Goal: Information Seeking & Learning: Learn about a topic

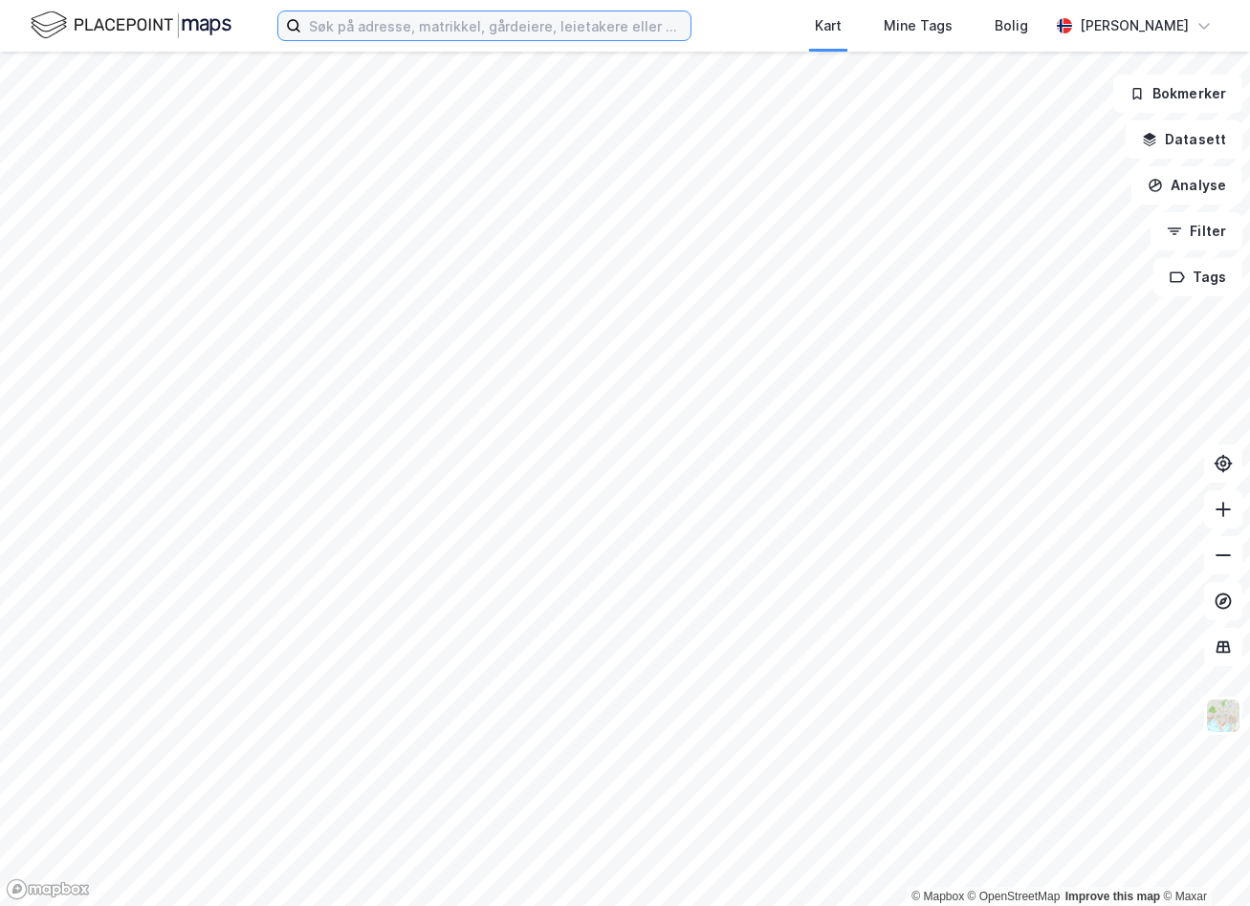
click at [446, 25] on input at bounding box center [495, 25] width 389 height 29
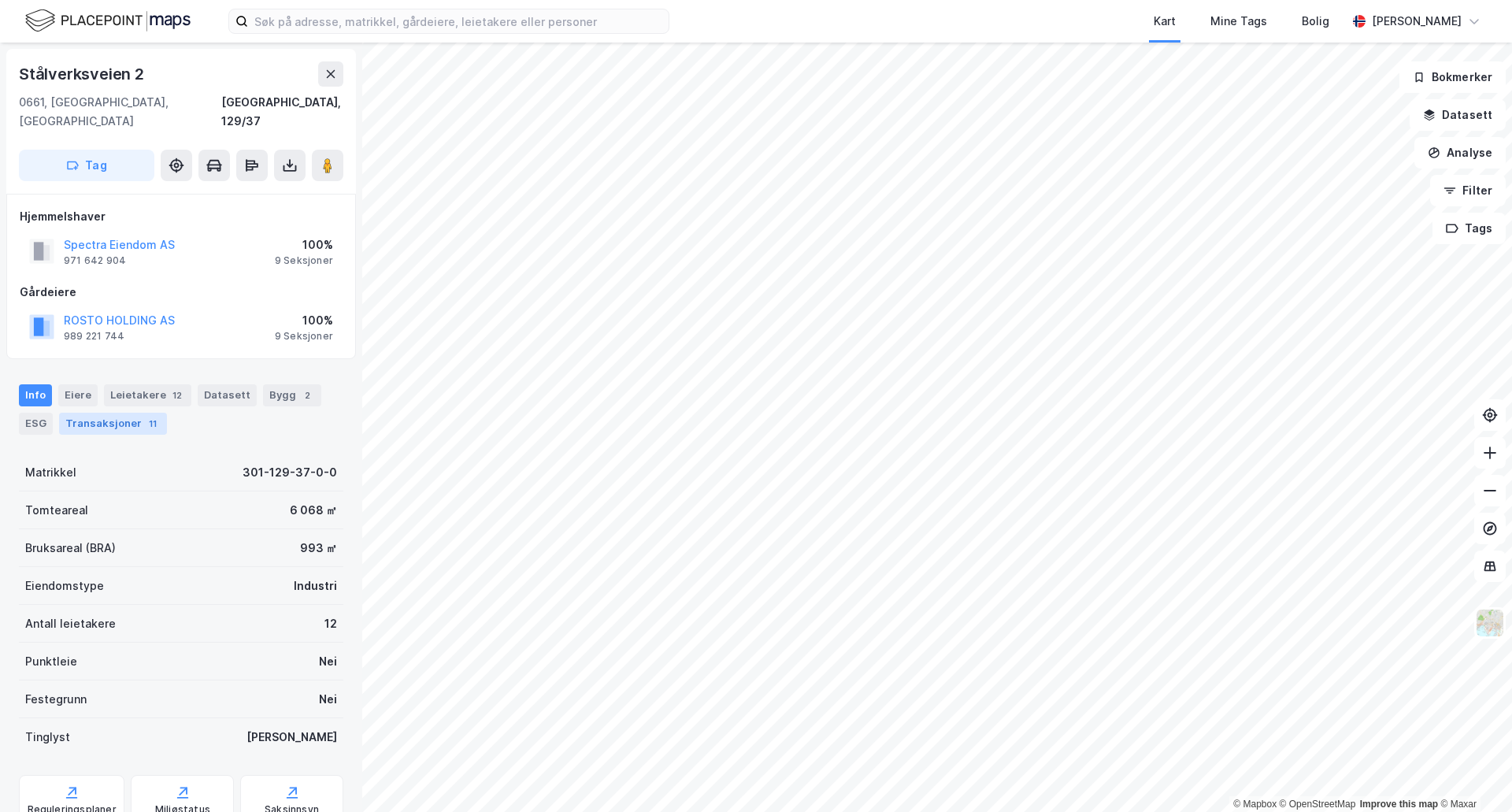
click at [119, 413] on div "Transaksjoner 11" at bounding box center [113, 423] width 108 height 22
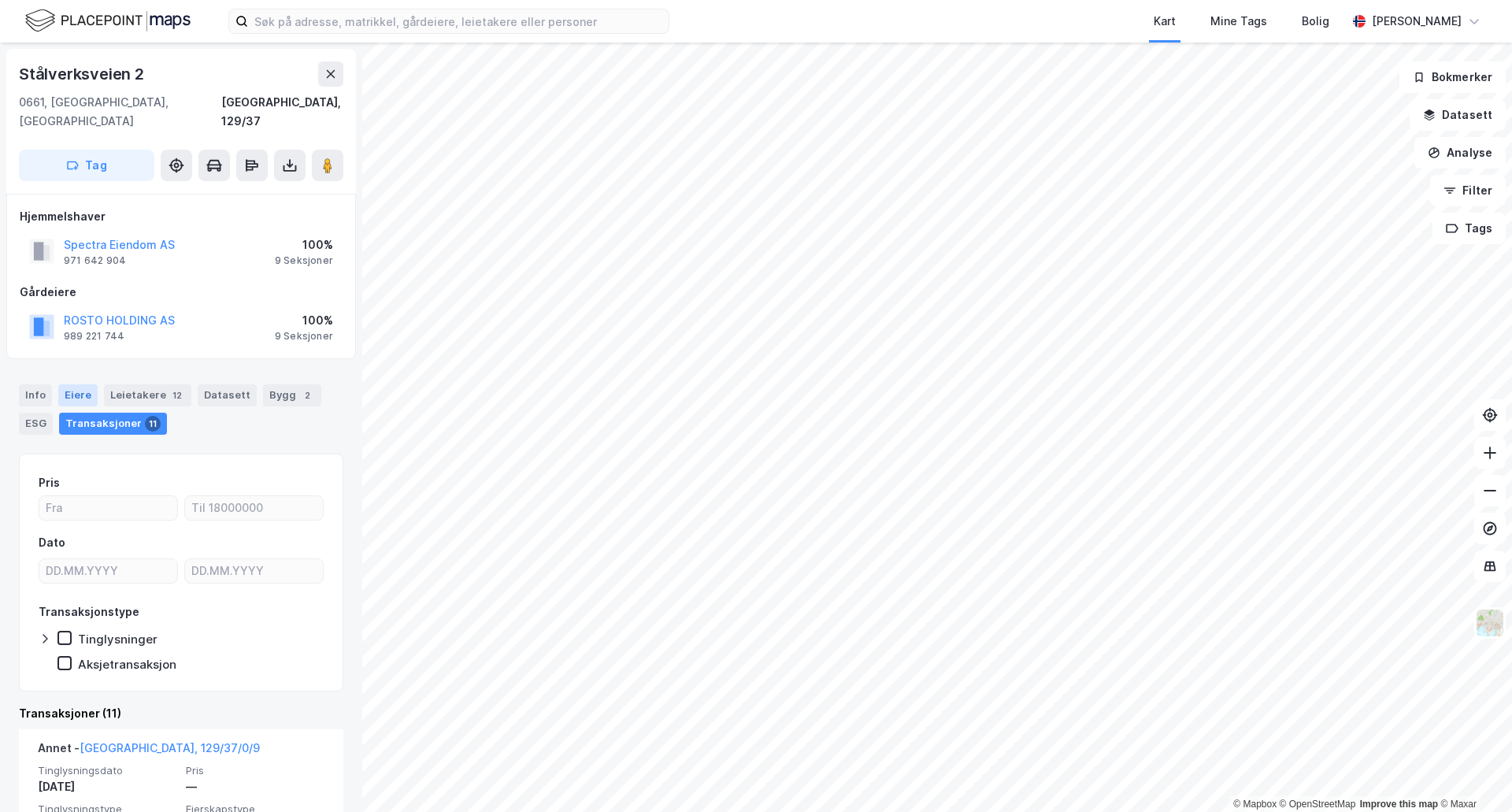
click at [68, 385] on div "Eiere" at bounding box center [78, 395] width 40 height 22
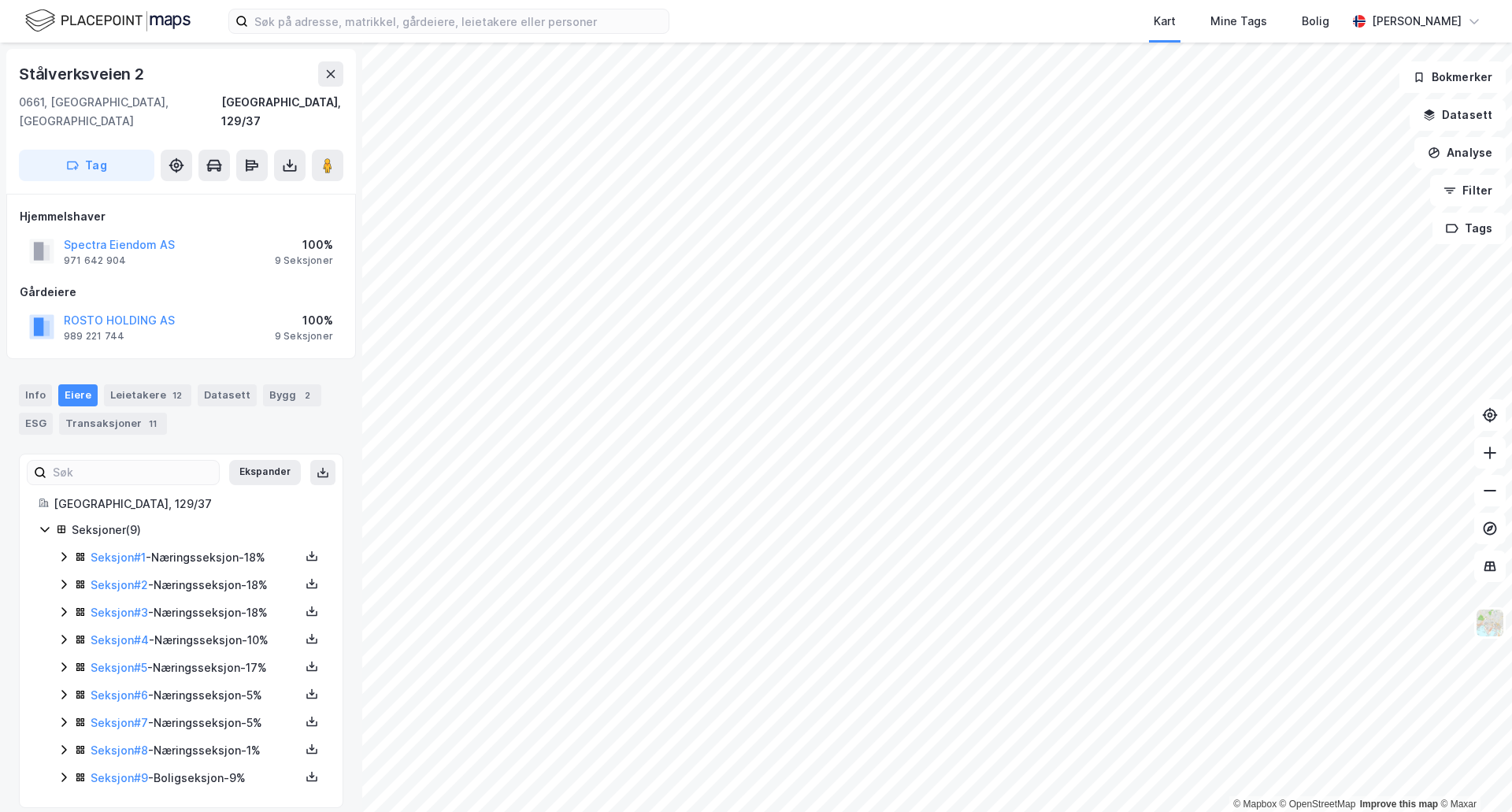
click at [209, 548] on div "Seksjon # 1 - Næringsseksjon - 18%" at bounding box center [195, 557] width 209 height 19
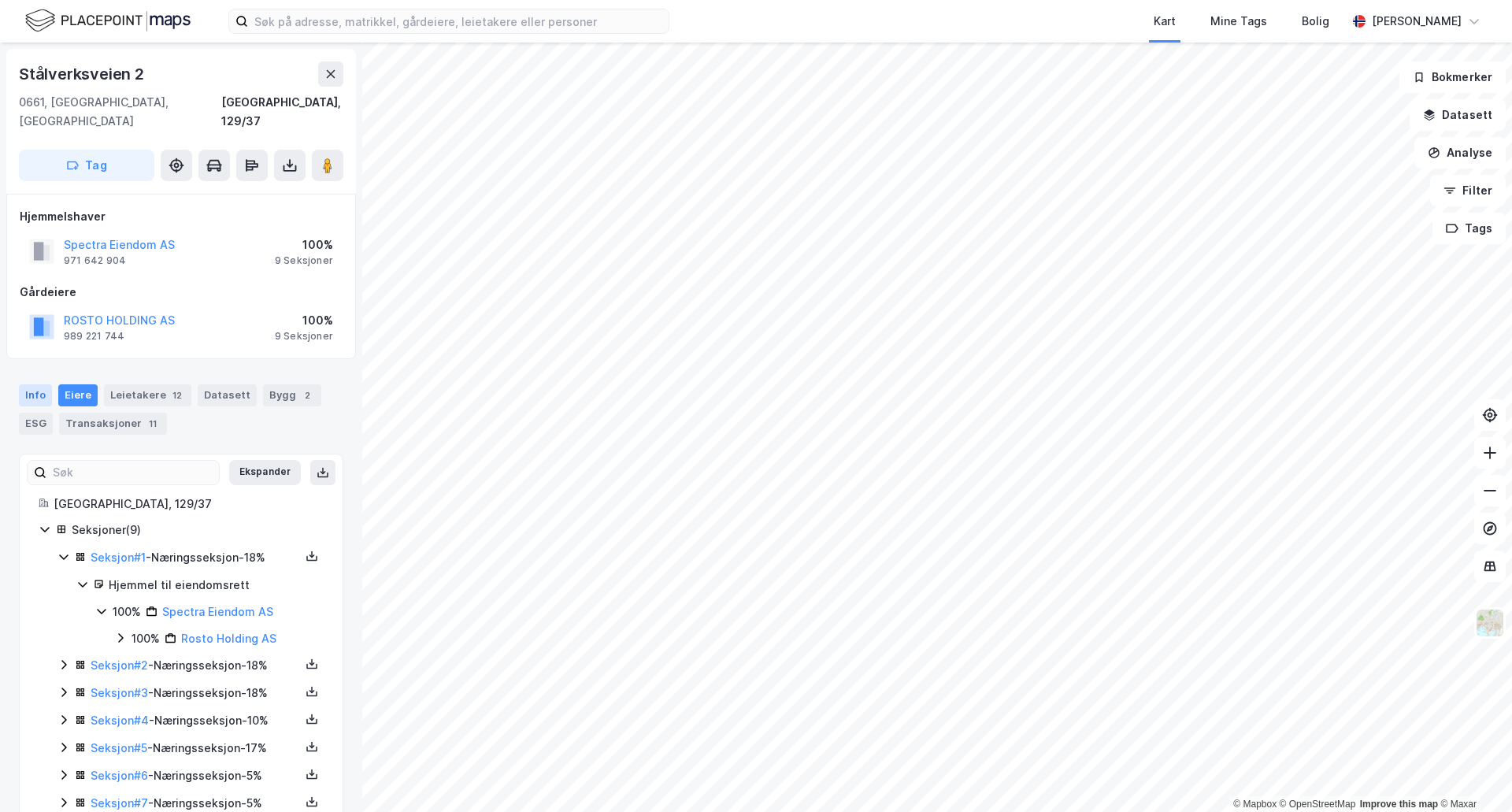
click at [26, 385] on div "Info" at bounding box center [35, 395] width 33 height 22
